Goal: Information Seeking & Learning: Learn about a topic

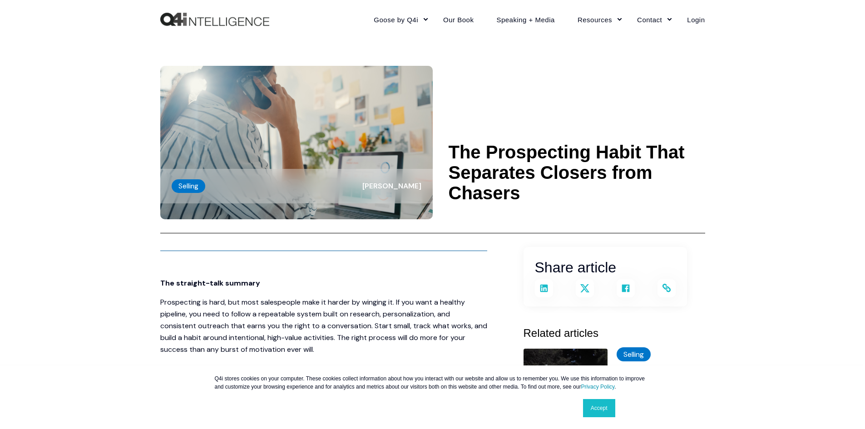
drag, startPoint x: 621, startPoint y: 168, endPoint x: 626, endPoint y: 176, distance: 10.0
drag, startPoint x: 626, startPoint y: 176, endPoint x: 447, endPoint y: 148, distance: 181.1
click at [447, 148] on header "Selling [PERSON_NAME] The Prospecting Habit That Separates Closers from Chasers" at bounding box center [432, 136] width 545 height 195
copy h1 "The Prospecting Habit That Separates Closers from Chasers"
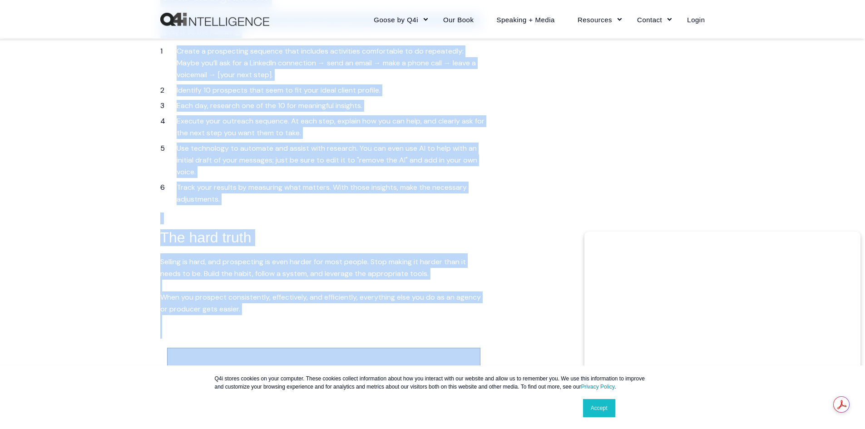
scroll to position [2134, 0]
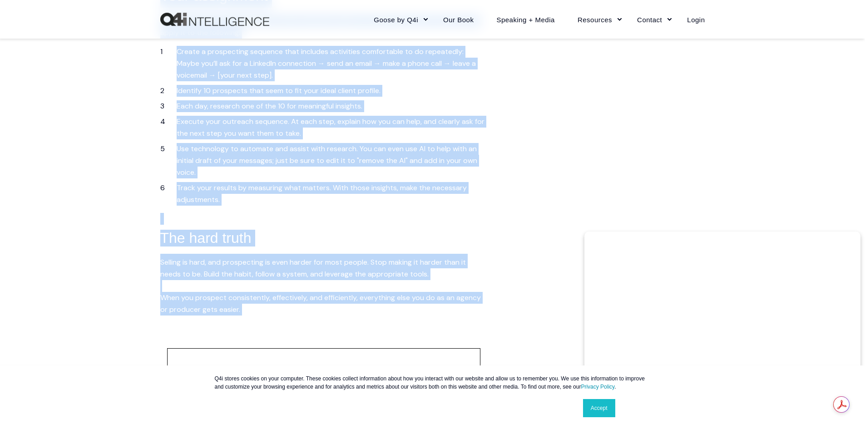
drag, startPoint x: 161, startPoint y: 146, endPoint x: 259, endPoint y: 306, distance: 187.3
copy span "Lor ipsumdol-sita consect Adipiscinge se doei, tem inci utlaboreetd magn al eni…"
